Goal: Transaction & Acquisition: Download file/media

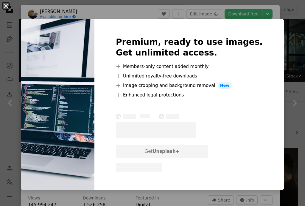
scroll to position [226, 0]
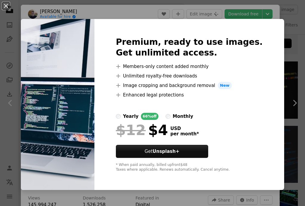
click at [242, 15] on div "An X shape Premium, ready to use images. Get unlimited access. A plus sign Memb…" at bounding box center [152, 103] width 305 height 206
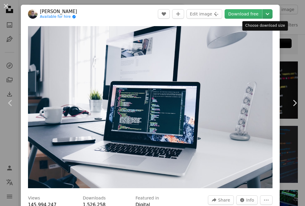
click at [263, 13] on icon "Chevron down" at bounding box center [267, 13] width 10 height 7
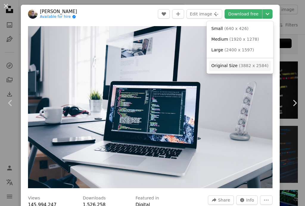
click at [233, 66] on span "Original Size" at bounding box center [224, 65] width 26 height 5
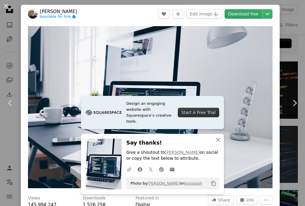
click at [250, 14] on link "Download free" at bounding box center [242, 14] width 37 height 10
click at [264, 14] on icon "Chevron down" at bounding box center [267, 13] width 10 height 7
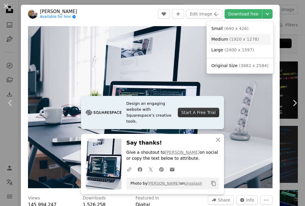
click at [215, 40] on span "Medium" at bounding box center [219, 39] width 17 height 5
